Goal: Information Seeking & Learning: Learn about a topic

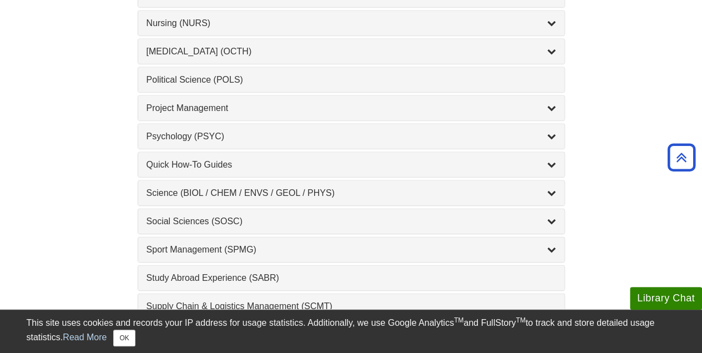
scroll to position [1165, 0]
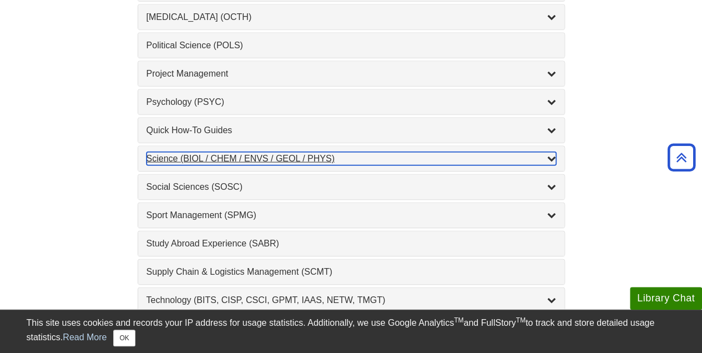
click at [363, 152] on div "Science (BIOL / CHEM / ENVS / GEOL / PHYS) , 7 guides" at bounding box center [351, 158] width 410 height 13
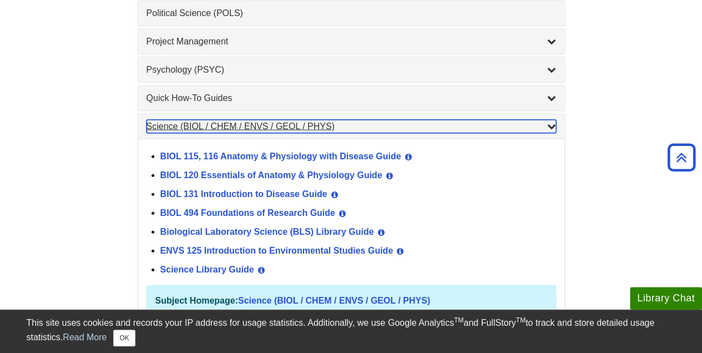
scroll to position [1221, 0]
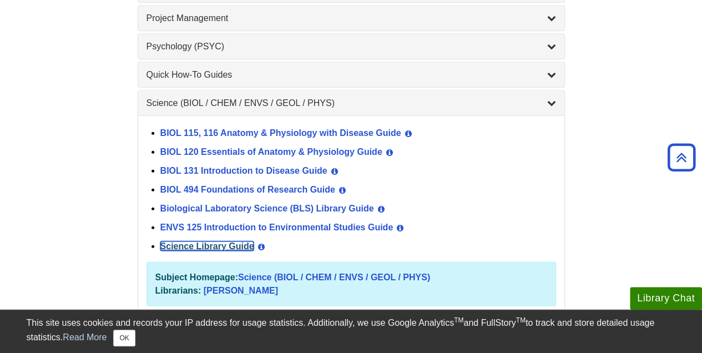
click at [210, 241] on link "Science Library Guide" at bounding box center [207, 245] width 94 height 9
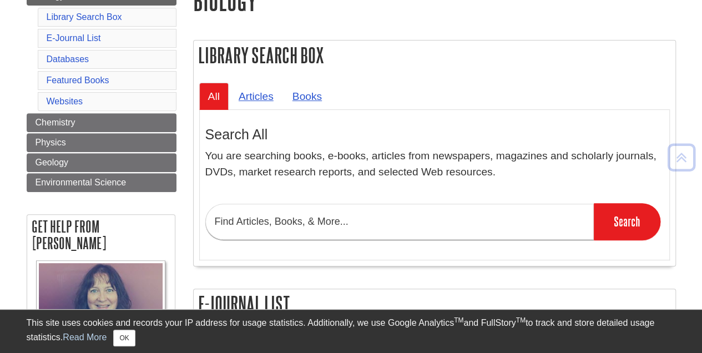
scroll to position [222, 0]
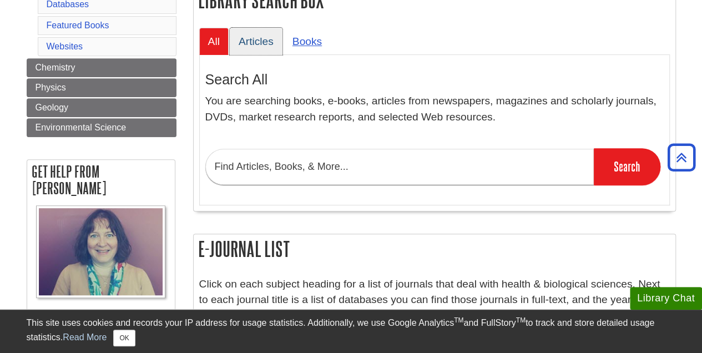
click at [264, 33] on link "Articles" at bounding box center [256, 41] width 53 height 27
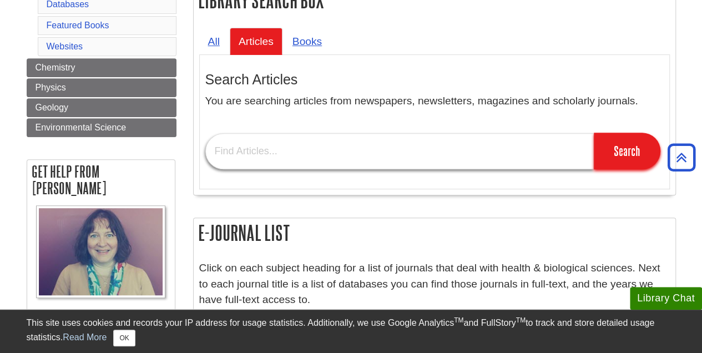
click at [410, 149] on input "text" at bounding box center [399, 151] width 388 height 36
type input "biology"
click at [594, 133] on input "Search" at bounding box center [627, 151] width 67 height 37
